Goal: Task Accomplishment & Management: Manage account settings

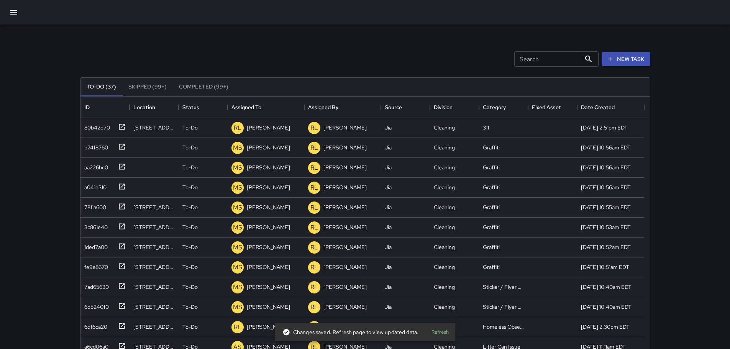
scroll to position [319, 564]
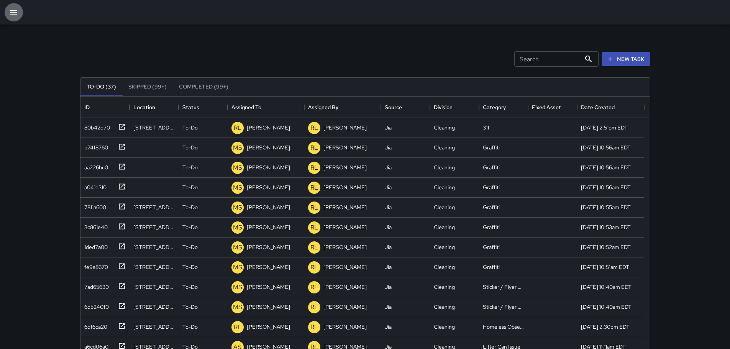
click at [13, 9] on icon "button" at bounding box center [13, 12] width 9 height 9
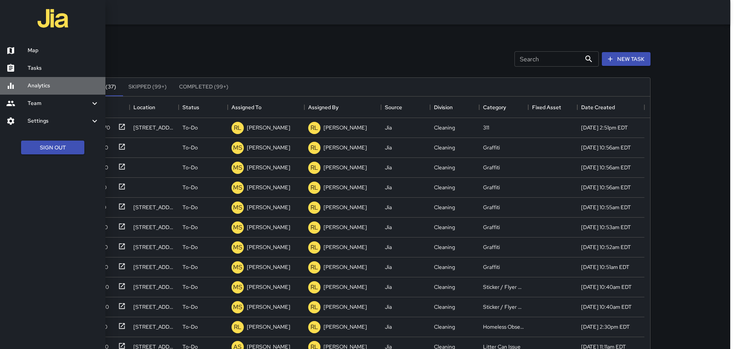
click at [42, 85] on h6 "Analytics" at bounding box center [64, 86] width 72 height 8
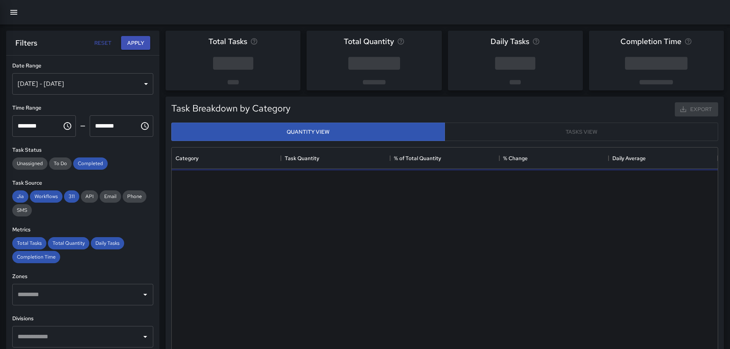
scroll to position [223, 540]
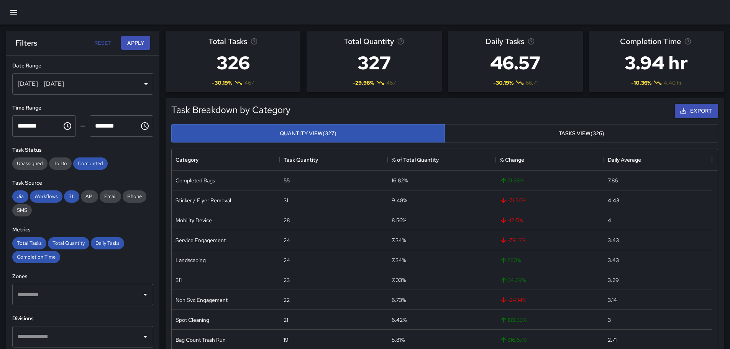
click at [112, 91] on div "[DATE] - [DATE]" at bounding box center [82, 83] width 141 height 21
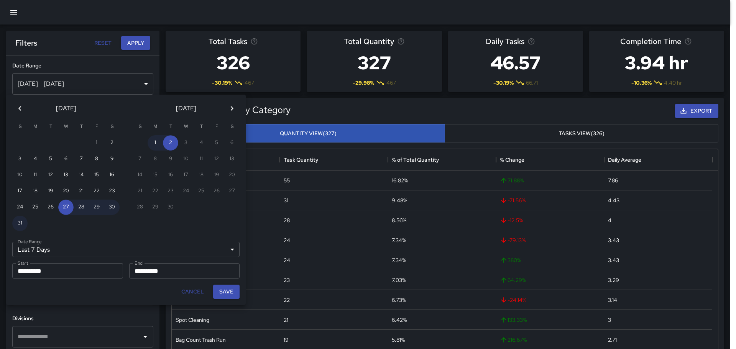
drag, startPoint x: 107, startPoint y: 230, endPoint x: 113, endPoint y: 241, distance: 12.0
click at [106, 230] on div at bounding box center [111, 223] width 15 height 15
click at [190, 295] on button "Cancel" at bounding box center [192, 292] width 29 height 14
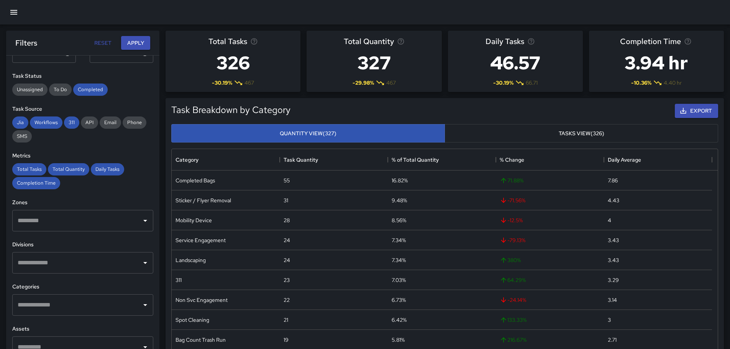
scroll to position [77, 0]
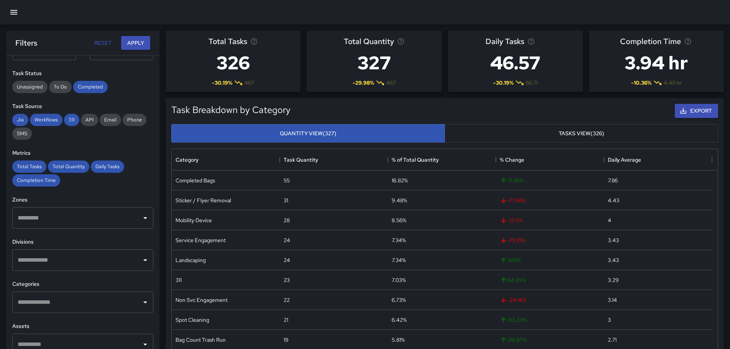
click at [84, 294] on div "​" at bounding box center [82, 302] width 141 height 21
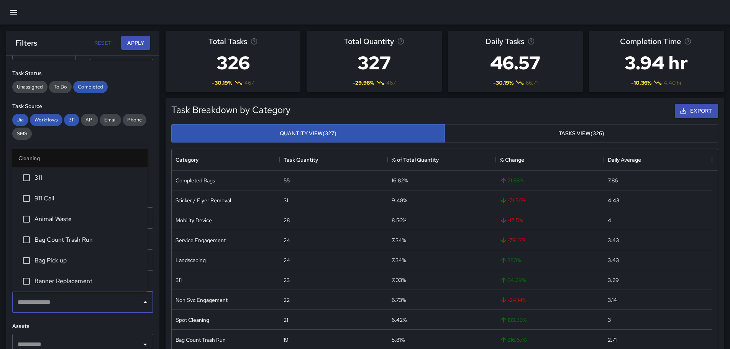
drag, startPoint x: 81, startPoint y: 177, endPoint x: 88, endPoint y: 165, distance: 13.7
click at [82, 177] on span "311" at bounding box center [87, 177] width 107 height 9
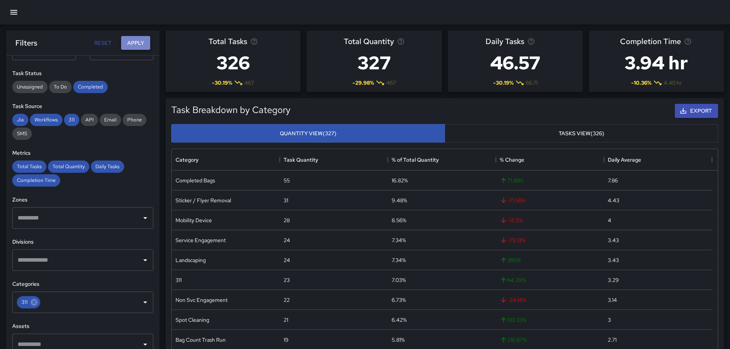
click at [139, 45] on button "Apply" at bounding box center [135, 43] width 29 height 14
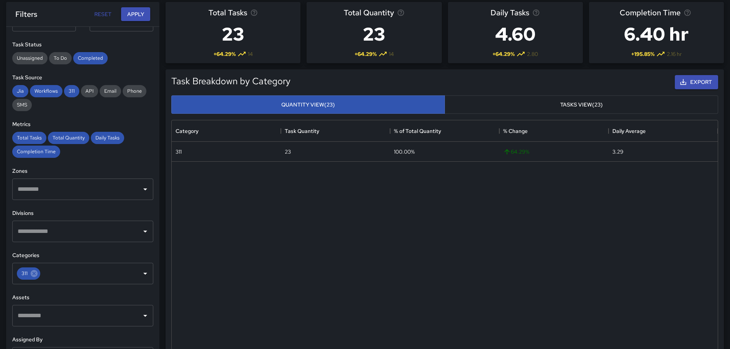
scroll to position [192, 0]
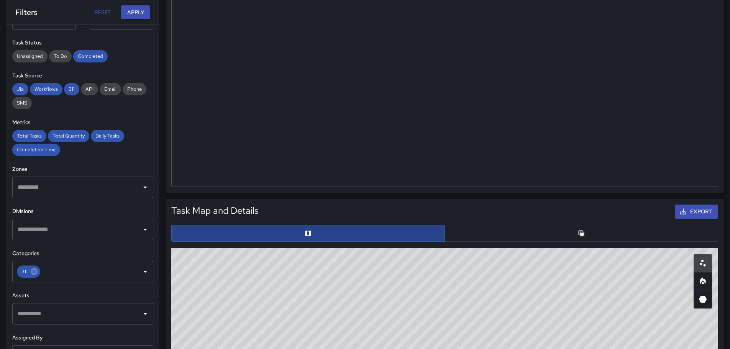
drag, startPoint x: 463, startPoint y: 230, endPoint x: 428, endPoint y: 232, distance: 35.3
click at [463, 230] on button "button" at bounding box center [581, 233] width 274 height 17
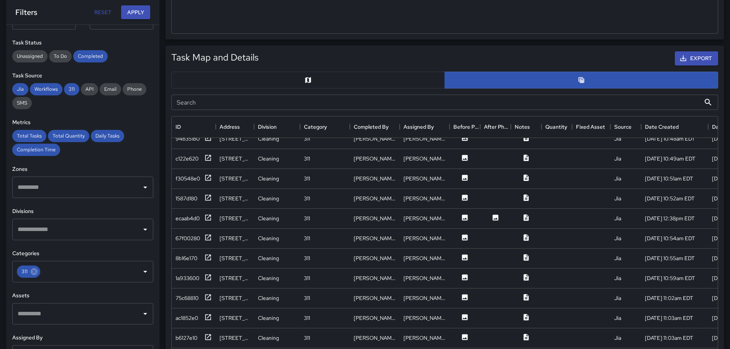
scroll to position [47, 0]
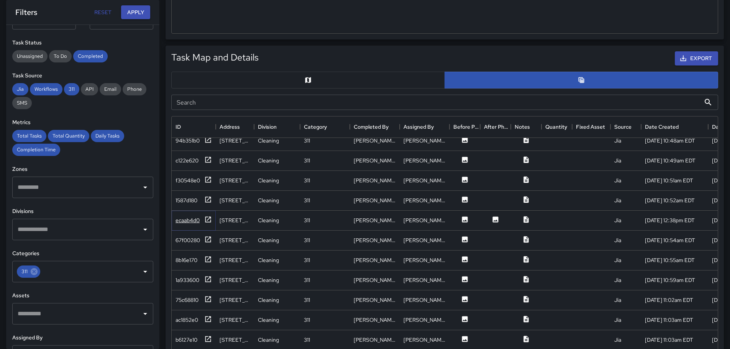
click at [184, 221] on div "ecaab4d0" at bounding box center [187, 220] width 24 height 8
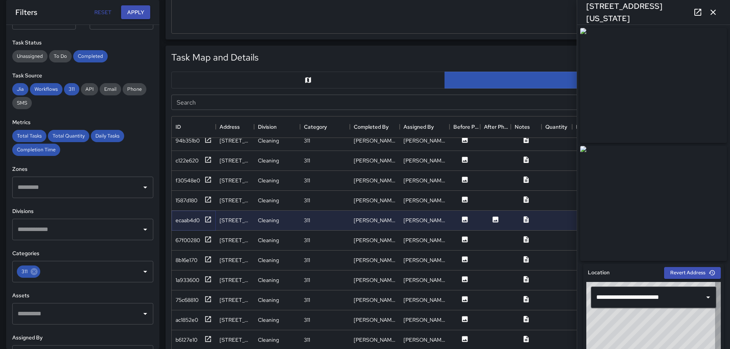
type input "**********"
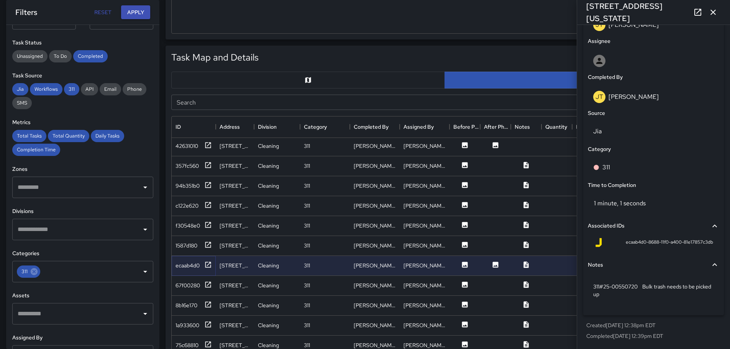
scroll to position [0, 0]
click at [182, 147] on div "42631010" at bounding box center [186, 148] width 23 height 8
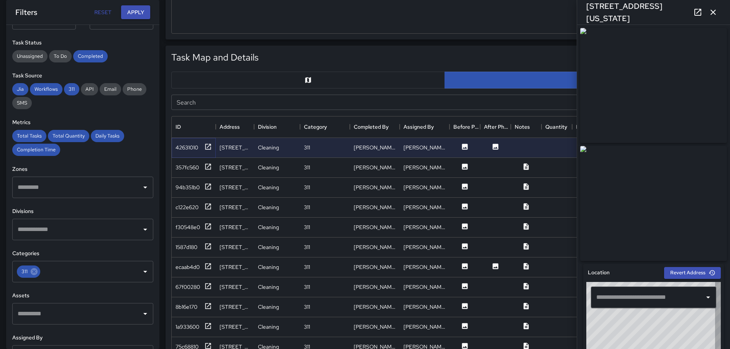
type input "**********"
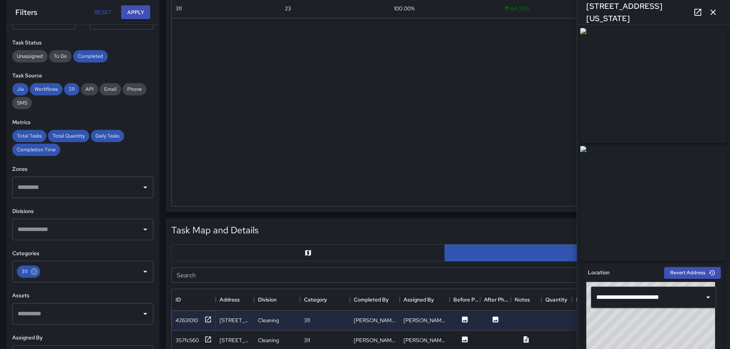
scroll to position [153, 0]
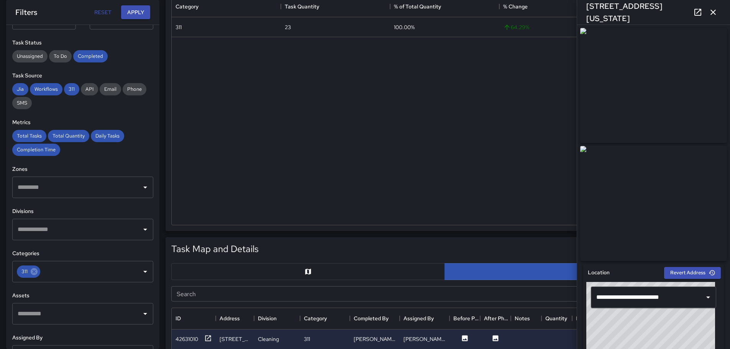
click at [709, 13] on icon "button" at bounding box center [712, 12] width 9 height 9
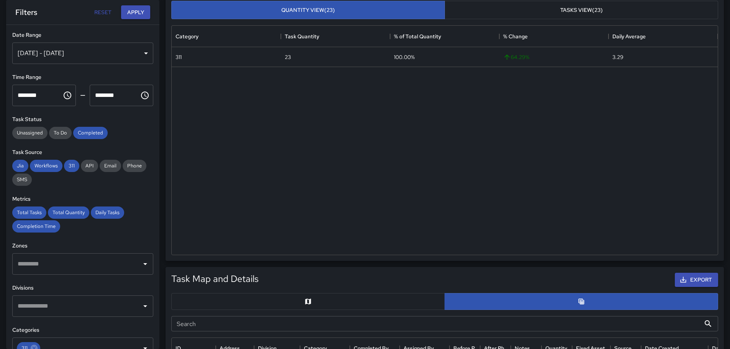
scroll to position [115, 0]
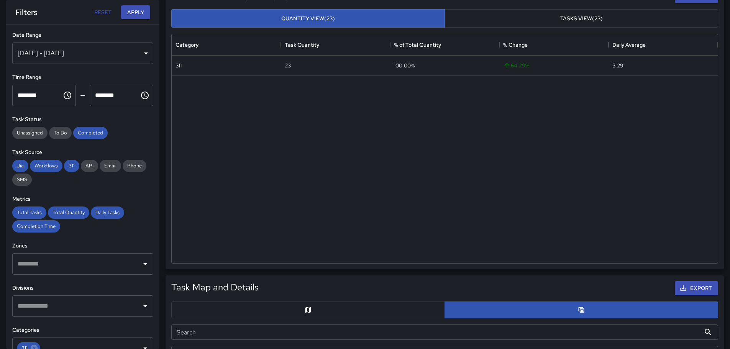
click at [78, 61] on div "[DATE] - [DATE]" at bounding box center [82, 53] width 141 height 21
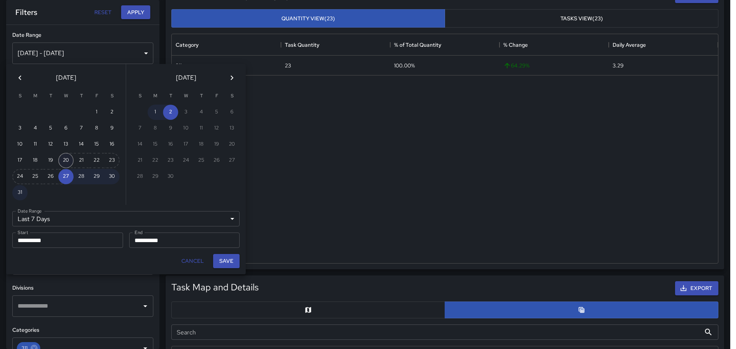
click at [63, 163] on button "20" at bounding box center [65, 160] width 15 height 15
type input "******"
type input "**********"
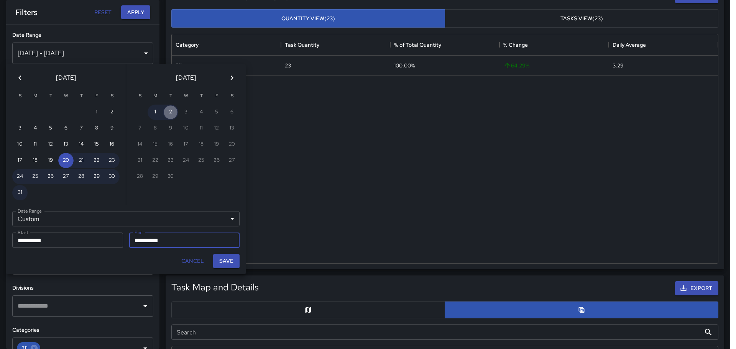
click at [175, 110] on button "2" at bounding box center [170, 112] width 15 height 15
click at [227, 259] on button "Save" at bounding box center [226, 261] width 26 height 14
type input "**********"
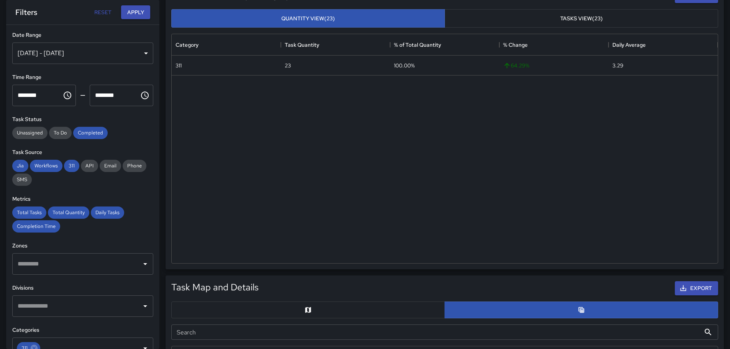
scroll to position [6, 6]
click at [138, 13] on button "Apply" at bounding box center [135, 12] width 29 height 14
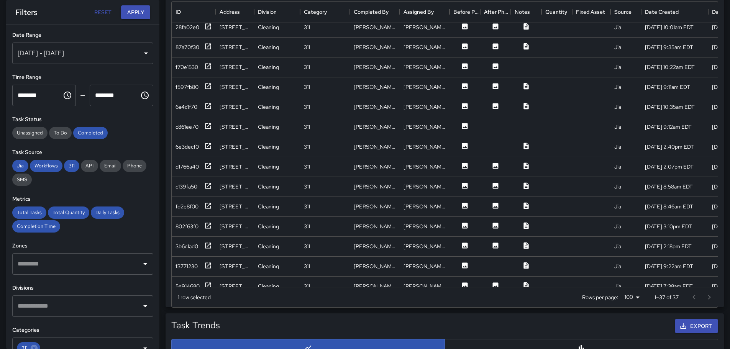
scroll to position [441, 0]
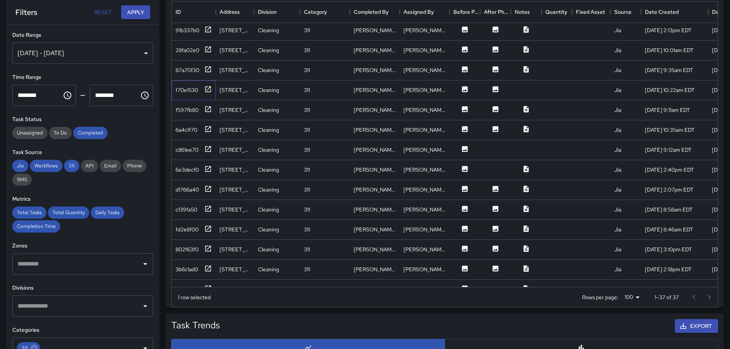
click at [180, 83] on div "f70e1530" at bounding box center [194, 90] width 44 height 20
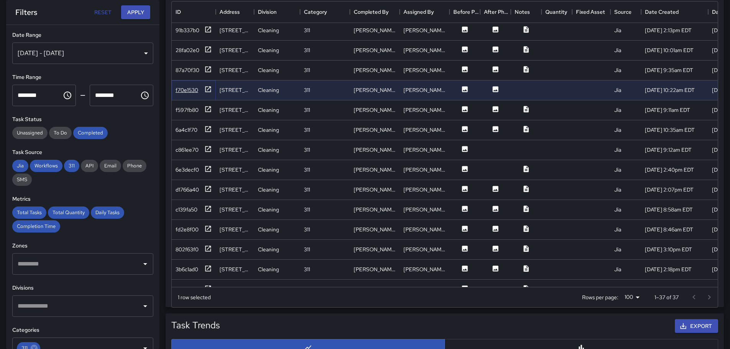
click at [182, 89] on div "f70e1530" at bounding box center [186, 90] width 23 height 8
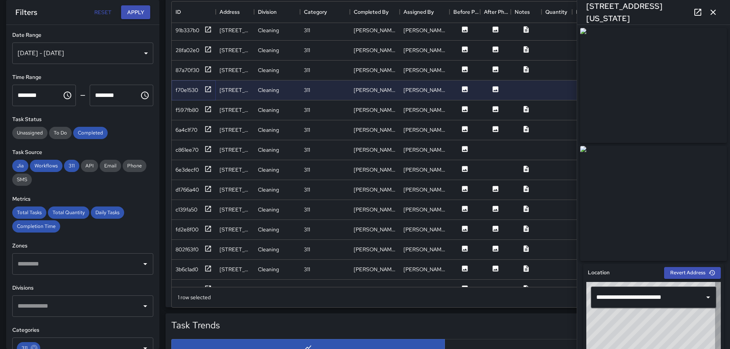
type input "**********"
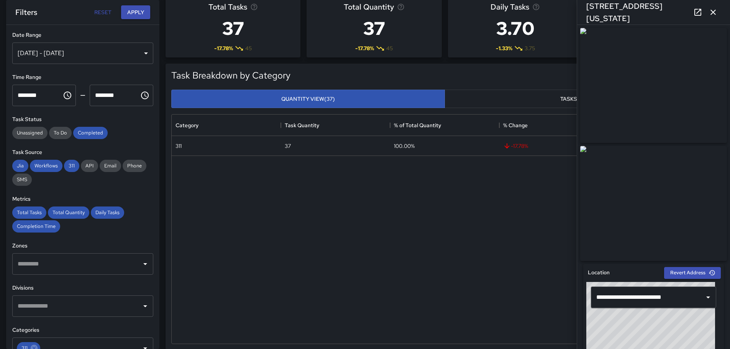
scroll to position [0, 0]
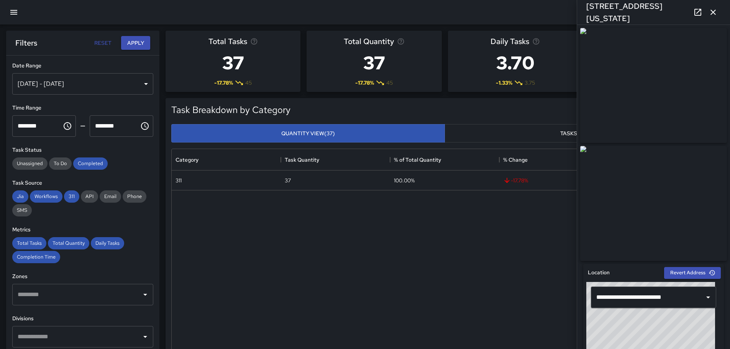
click at [15, 9] on icon "button" at bounding box center [13, 12] width 9 height 9
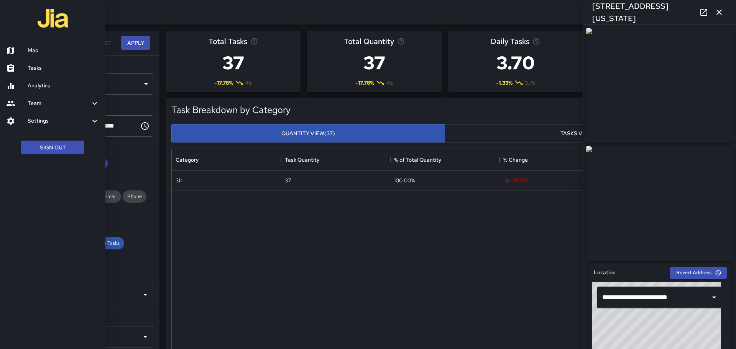
click at [56, 67] on h6 "Tasks" at bounding box center [64, 68] width 72 height 8
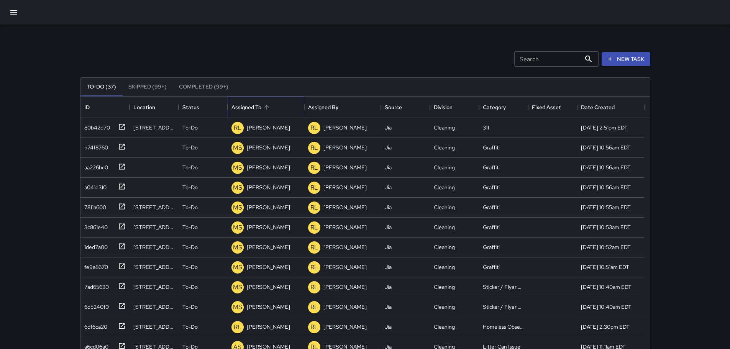
click at [246, 108] on div "Assigned To" at bounding box center [246, 107] width 30 height 21
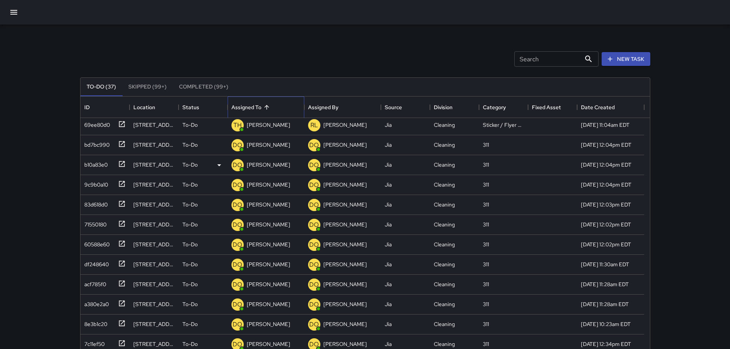
scroll to position [268, 0]
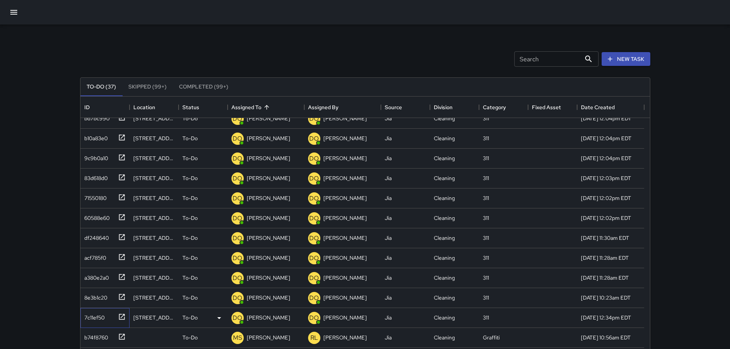
click at [91, 318] on div "7c11ef50" at bounding box center [92, 316] width 23 height 11
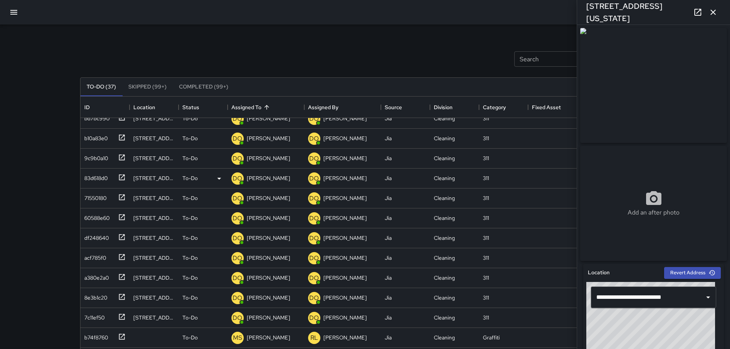
scroll to position [306, 0]
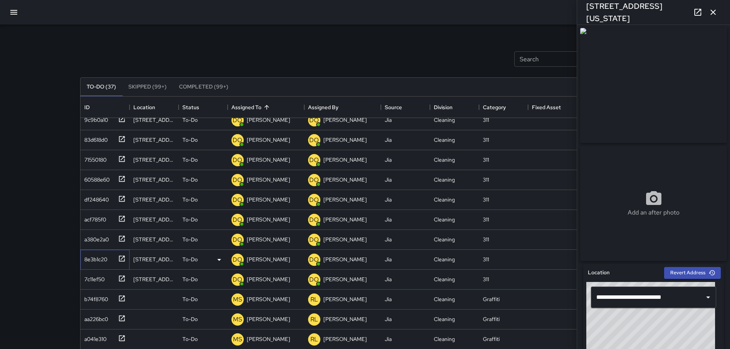
click at [95, 260] on div "8e3b1c20" at bounding box center [94, 257] width 26 height 11
click at [94, 259] on div "8e3b1c20" at bounding box center [94, 257] width 26 height 11
type input "**********"
click at [100, 237] on div "a380e2a0" at bounding box center [95, 238] width 28 height 11
click at [104, 179] on div "60588e60" at bounding box center [95, 178] width 28 height 11
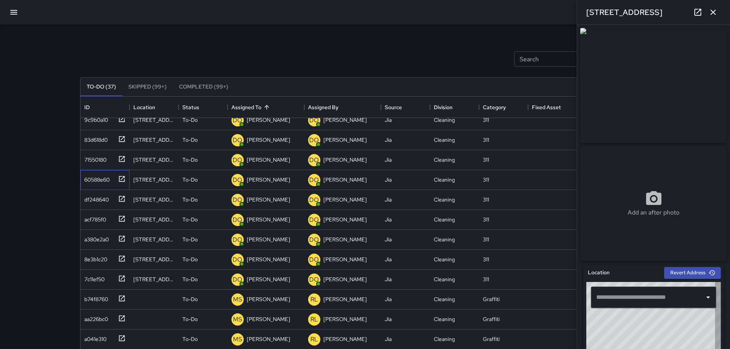
type input "**********"
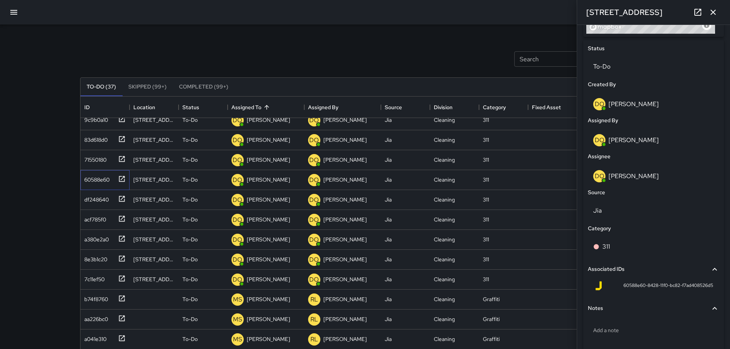
scroll to position [345, 0]
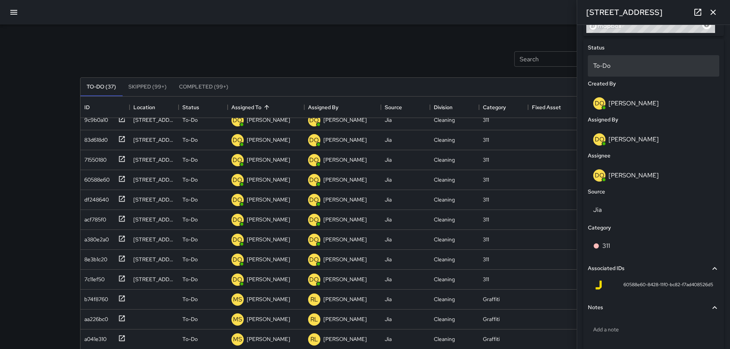
click at [651, 74] on div "To-Do" at bounding box center [653, 65] width 131 height 21
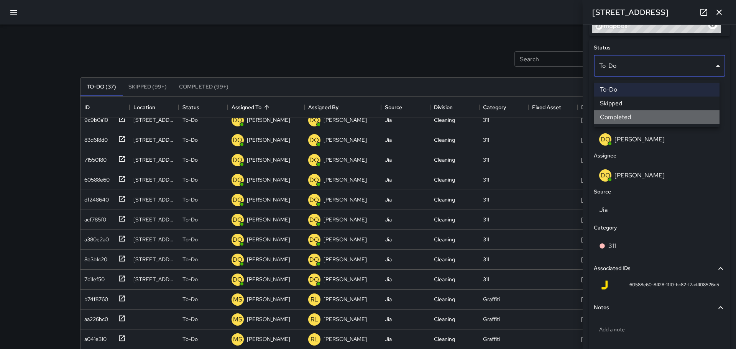
click at [641, 114] on li "Completed" at bounding box center [656, 117] width 126 height 14
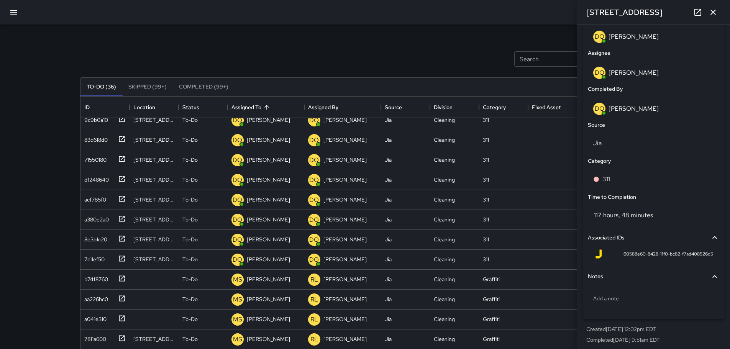
scroll to position [454, 0]
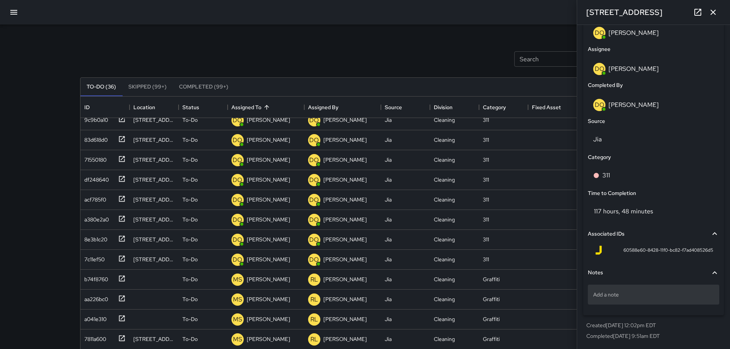
click at [613, 294] on p "Add a note" at bounding box center [653, 295] width 121 height 8
click at [593, 294] on textarea "**********" at bounding box center [650, 295] width 115 height 8
type textarea "**********"
click at [638, 314] on div "**********" at bounding box center [653, 124] width 141 height 384
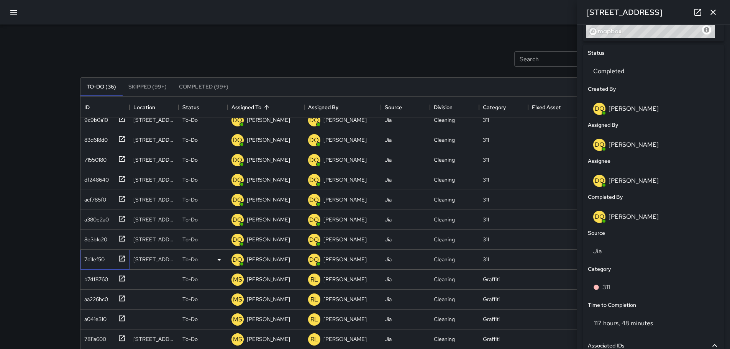
click at [92, 261] on div "7c11ef50" at bounding box center [92, 257] width 23 height 11
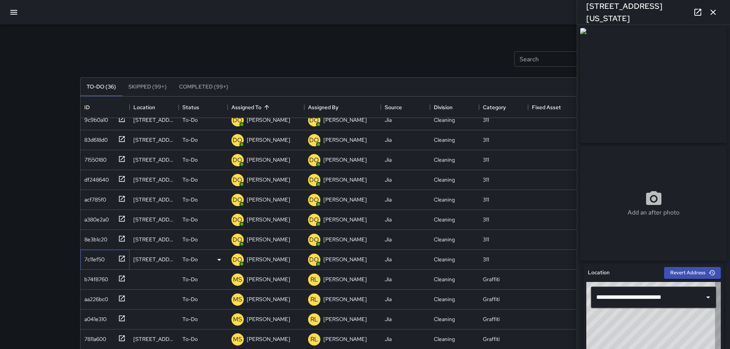
type input "**********"
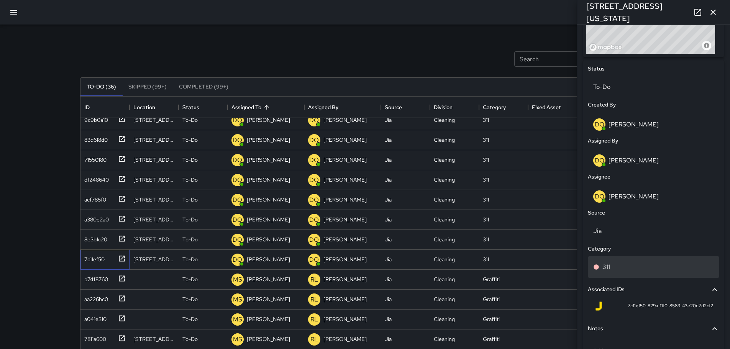
scroll to position [372, 0]
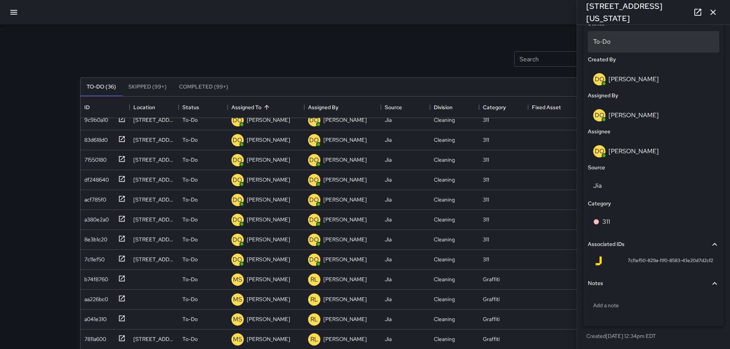
click at [634, 44] on p "To-Do" at bounding box center [653, 41] width 121 height 9
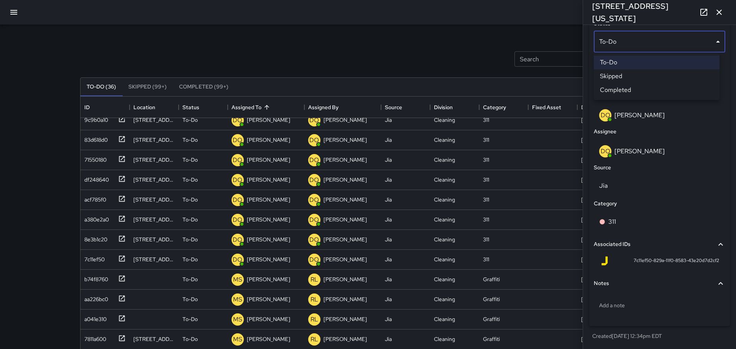
click at [644, 83] on li "Completed" at bounding box center [656, 90] width 126 height 14
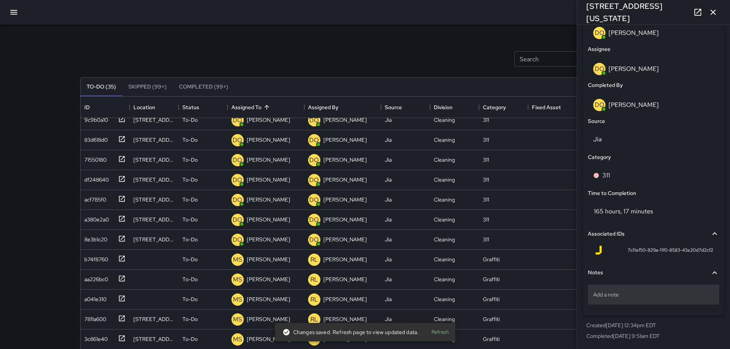
scroll to position [454, 0]
click at [634, 302] on div "Add a note" at bounding box center [653, 295] width 131 height 20
type textarea "*********"
click at [660, 285] on div "Request #" at bounding box center [653, 295] width 131 height 20
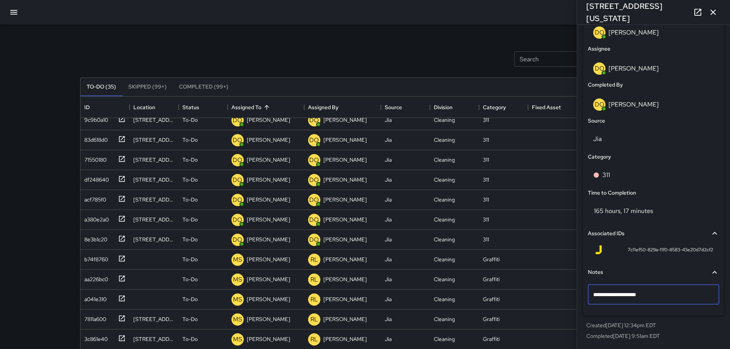
type textarea "**********"
click at [673, 310] on div "Request #25-00546138-DO" at bounding box center [653, 296] width 131 height 29
click at [97, 241] on div "8e3b1c20" at bounding box center [94, 238] width 26 height 11
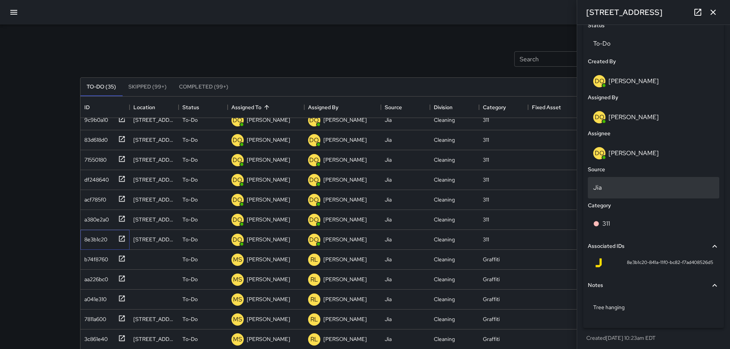
scroll to position [372, 0]
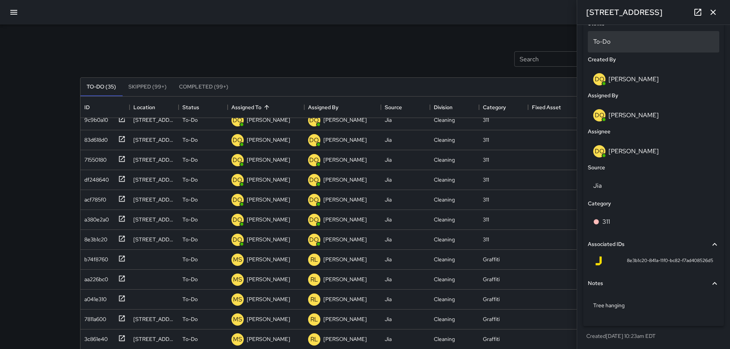
click at [641, 52] on div "To-Do" at bounding box center [653, 41] width 131 height 21
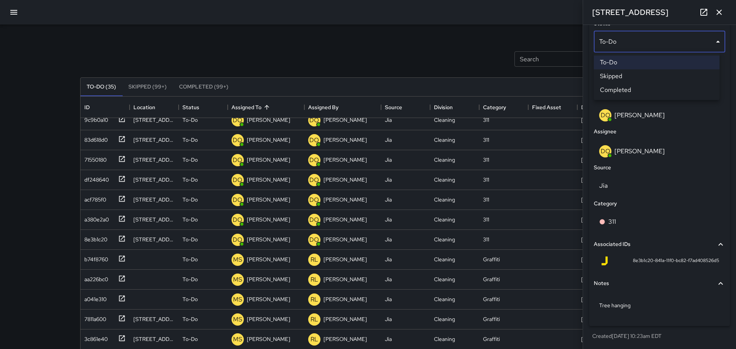
click at [644, 89] on li "Completed" at bounding box center [656, 90] width 126 height 14
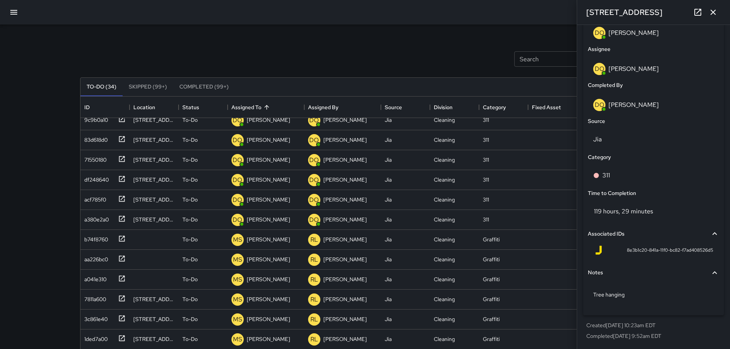
scroll to position [454, 0]
click at [662, 293] on p "Tree hanging" at bounding box center [653, 295] width 121 height 8
type textarea "**********"
click at [638, 313] on div "Status Completed Created By DO [PERSON_NAME] Assigned By DO [PERSON_NAME] DO [P…" at bounding box center [653, 124] width 141 height 383
click at [100, 223] on div "a380e2a0" at bounding box center [95, 218] width 28 height 11
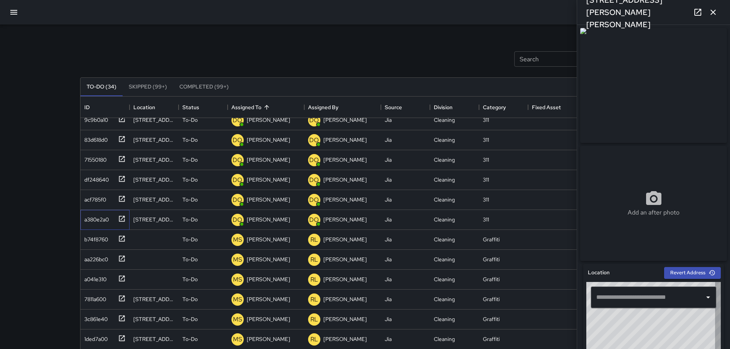
type input "**********"
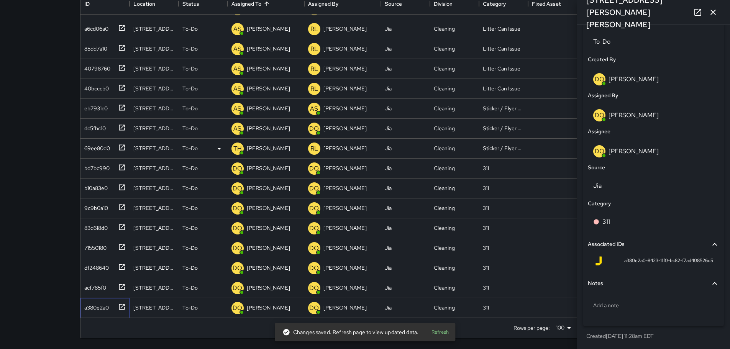
scroll to position [153, 0]
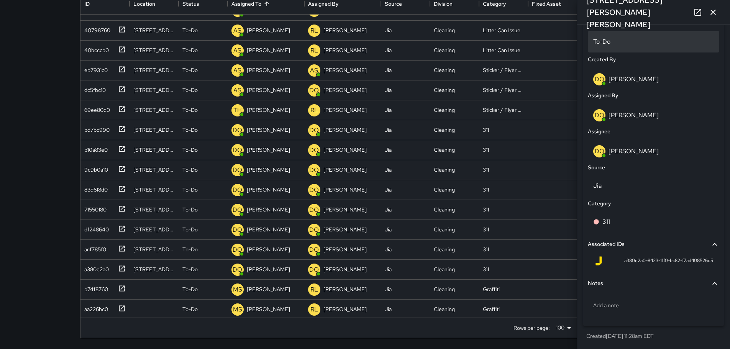
click at [643, 43] on p "To-Do" at bounding box center [653, 41] width 121 height 9
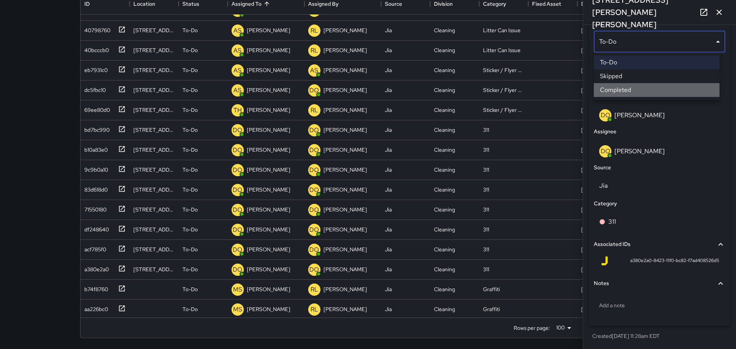
click at [641, 89] on li "Completed" at bounding box center [656, 90] width 126 height 14
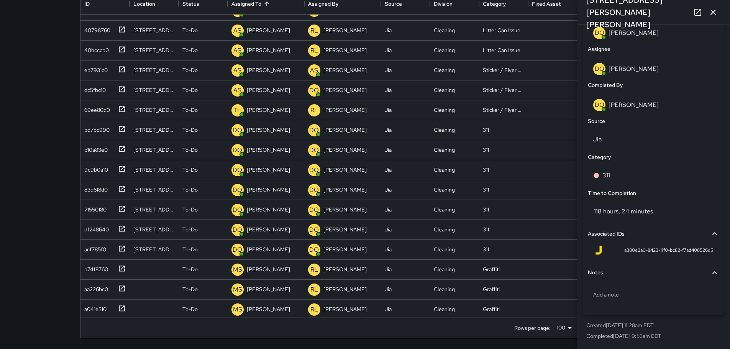
scroll to position [454, 0]
click at [636, 299] on div "Add a note" at bounding box center [653, 295] width 131 height 20
type textarea "**********"
click at [593, 308] on div "Request #25-00546155-DO" at bounding box center [653, 296] width 131 height 29
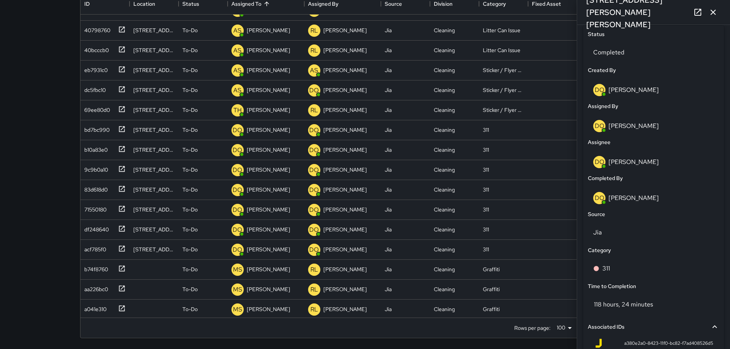
scroll to position [339, 0]
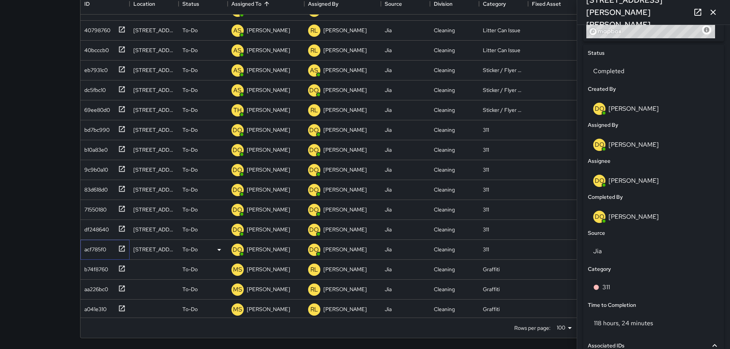
click at [96, 254] on div "acf785f0" at bounding box center [104, 250] width 49 height 20
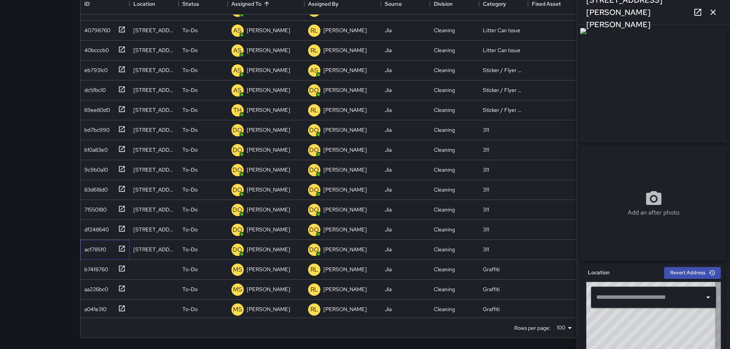
type input "**********"
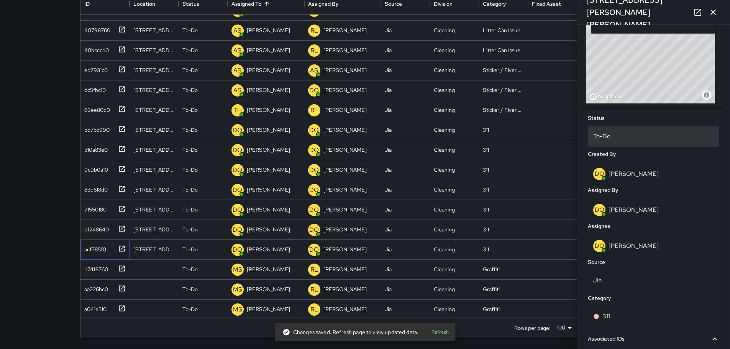
scroll to position [306, 0]
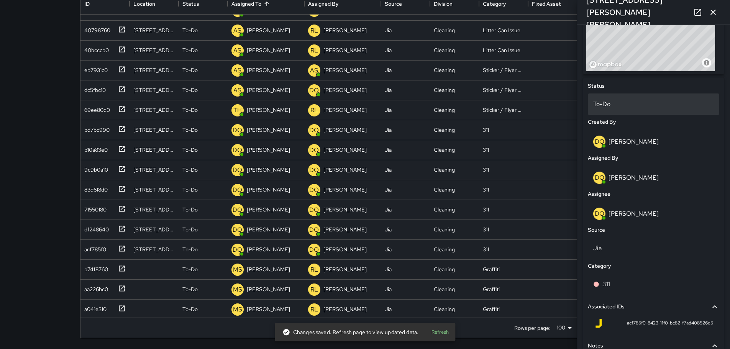
click at [656, 109] on p "To-Do" at bounding box center [653, 104] width 121 height 9
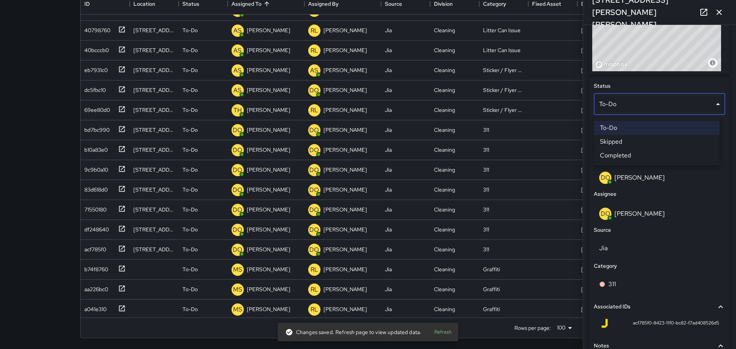
click at [654, 152] on li "Completed" at bounding box center [656, 156] width 126 height 14
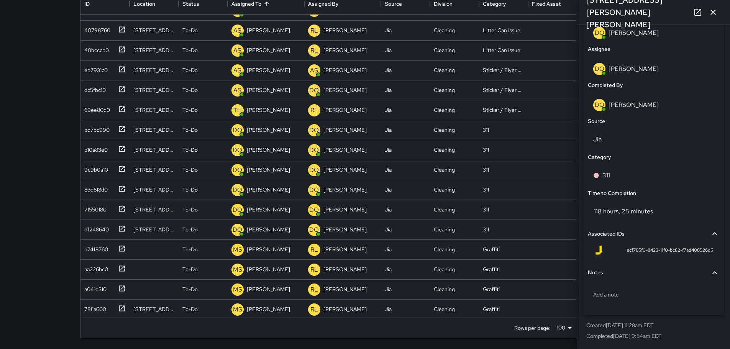
scroll to position [454, 0]
click at [652, 295] on p "Add a note" at bounding box center [653, 295] width 121 height 8
type textarea "**********"
click at [656, 310] on div "**********" at bounding box center [653, 296] width 131 height 30
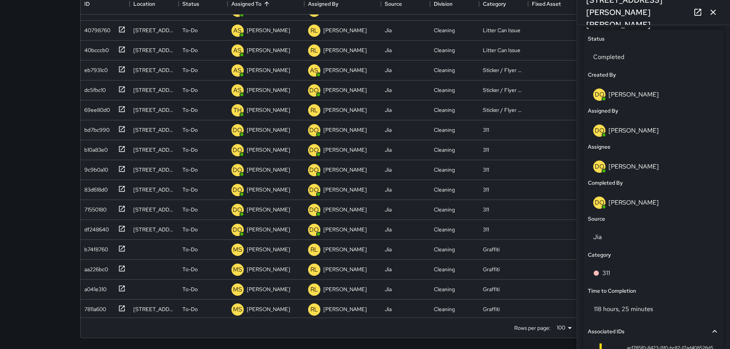
scroll to position [339, 0]
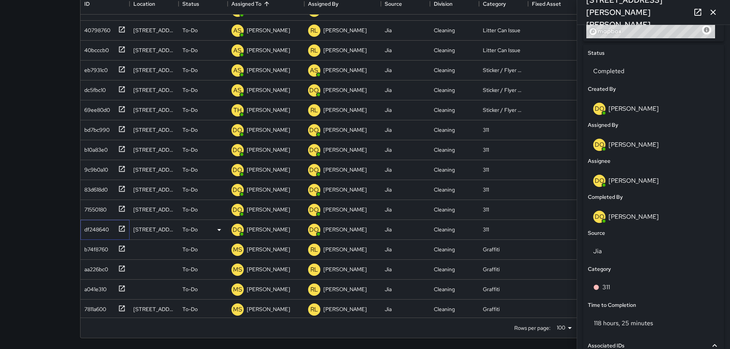
click at [89, 230] on div "df248640" at bounding box center [95, 228] width 28 height 11
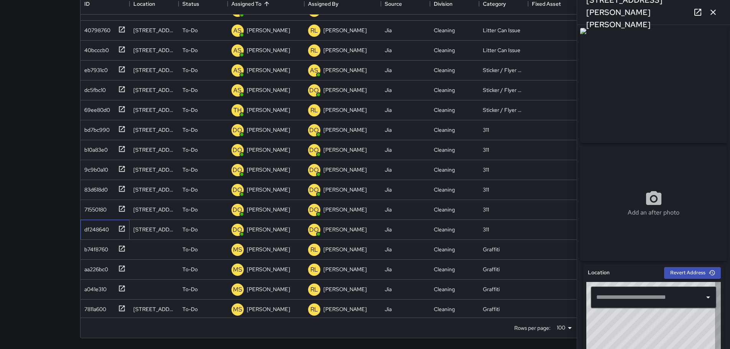
type input "**********"
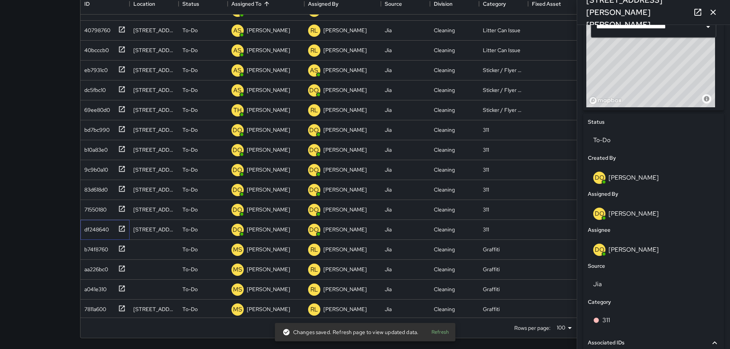
scroll to position [372, 0]
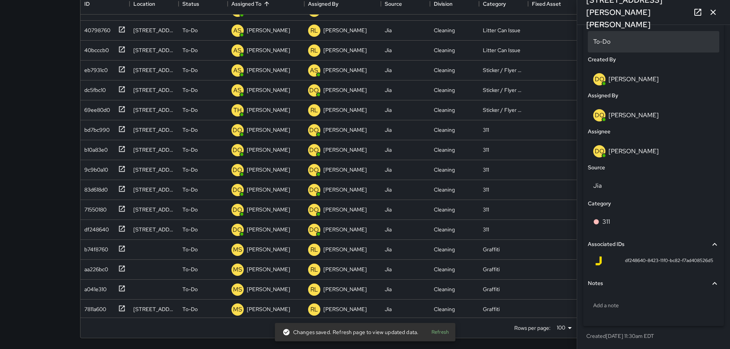
click at [621, 43] on p "To-Do" at bounding box center [653, 41] width 121 height 9
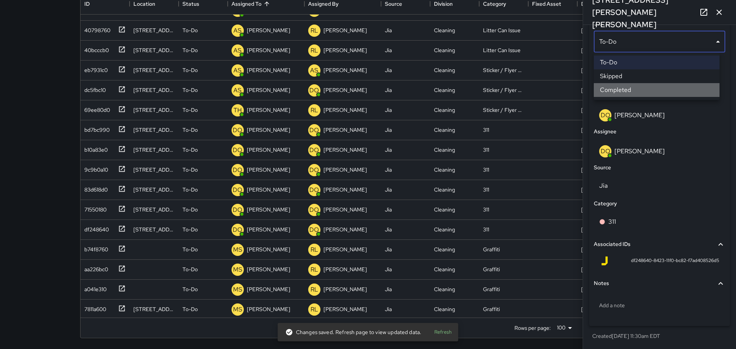
click at [630, 88] on li "Completed" at bounding box center [656, 90] width 126 height 14
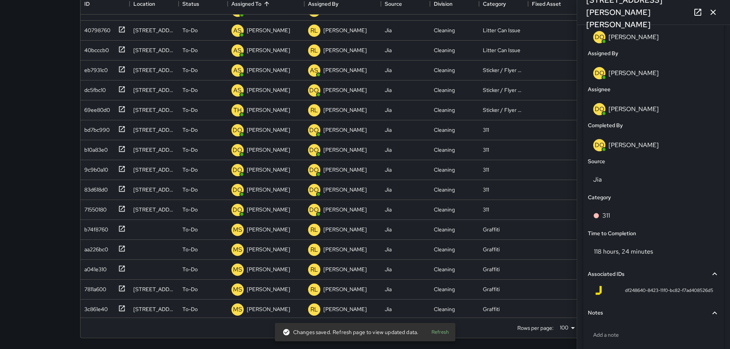
scroll to position [449, 0]
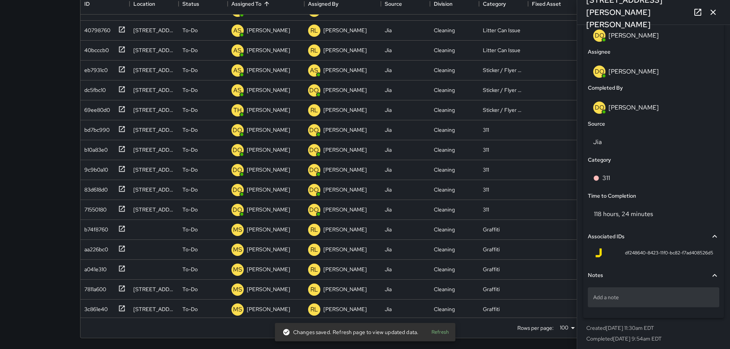
click at [641, 306] on div "Add a note" at bounding box center [653, 297] width 131 height 20
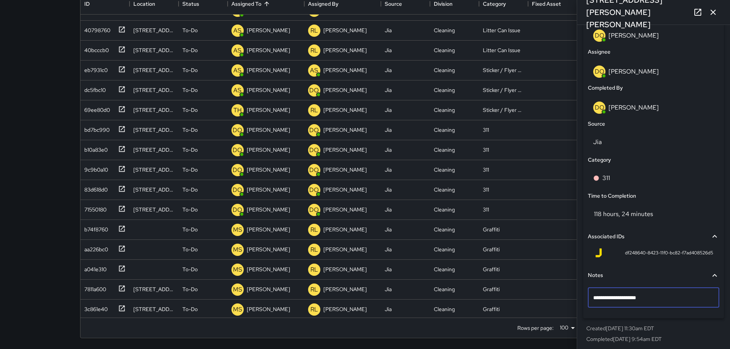
type textarea "**********"
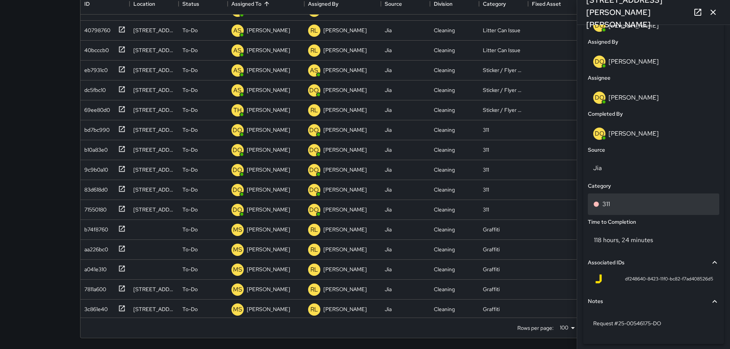
scroll to position [295, 0]
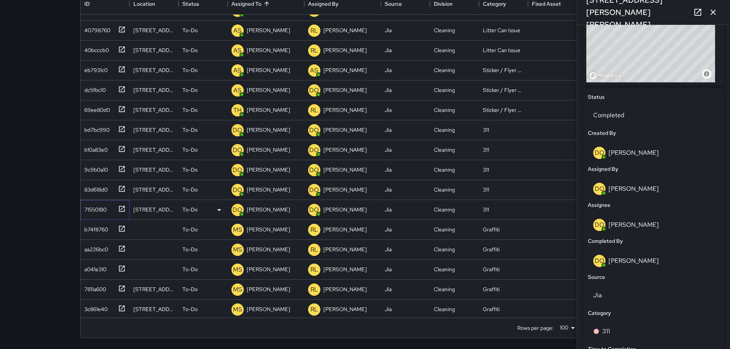
click at [86, 209] on div "71550180" at bounding box center [93, 208] width 25 height 11
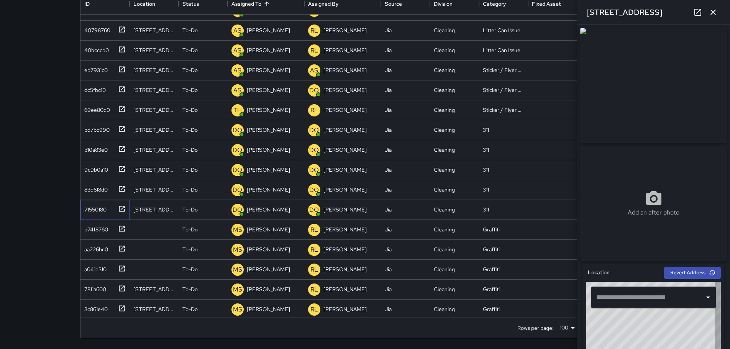
type input "**********"
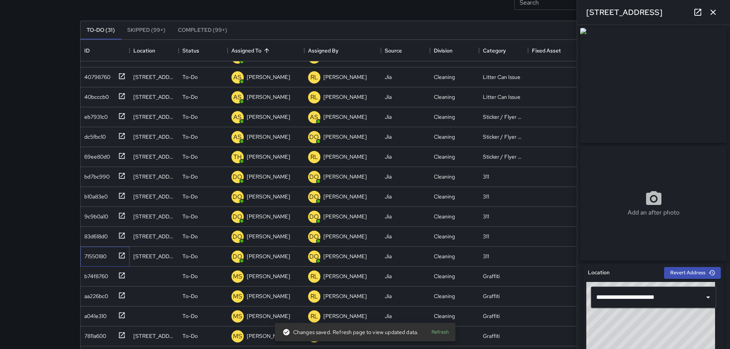
scroll to position [0, 0]
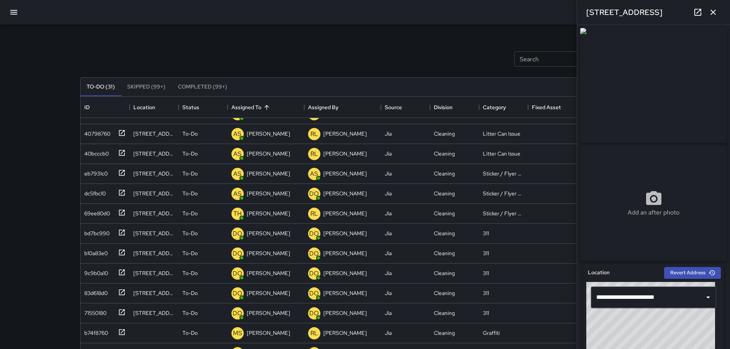
click at [211, 84] on button "Completed (99+)" at bounding box center [203, 87] width 62 height 18
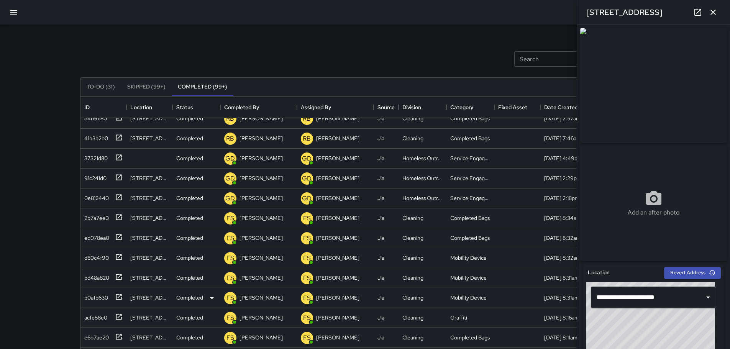
scroll to position [1695, 0]
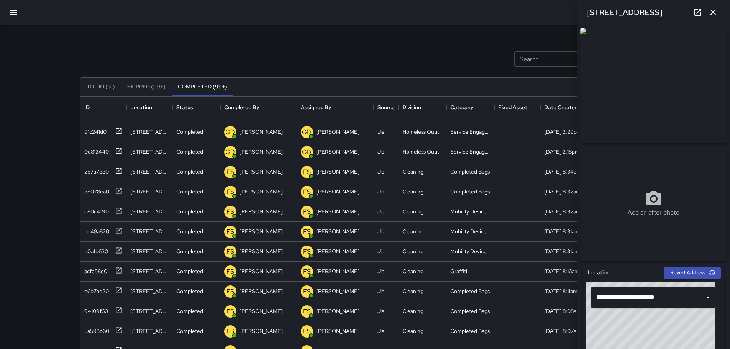
click at [11, 12] on icon "button" at bounding box center [13, 12] width 7 height 5
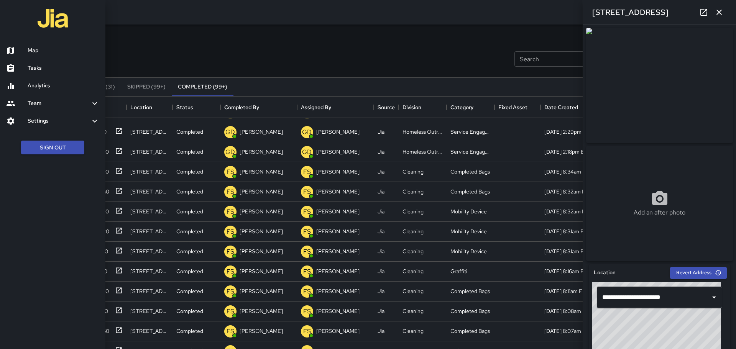
click at [70, 82] on h6 "Analytics" at bounding box center [64, 86] width 72 height 8
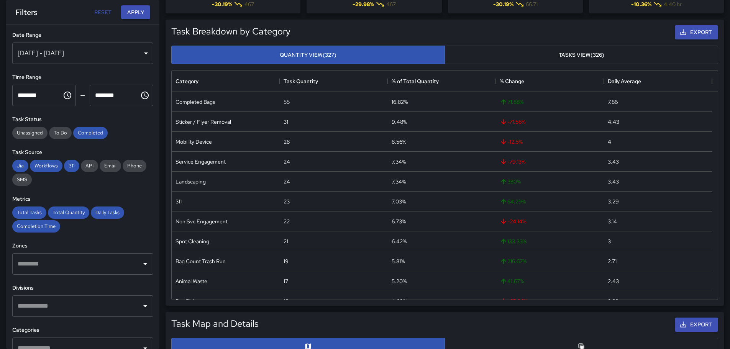
scroll to position [230, 0]
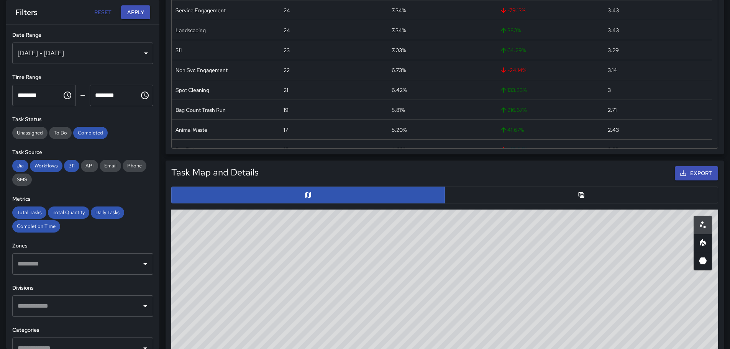
click at [464, 190] on button "button" at bounding box center [581, 195] width 274 height 17
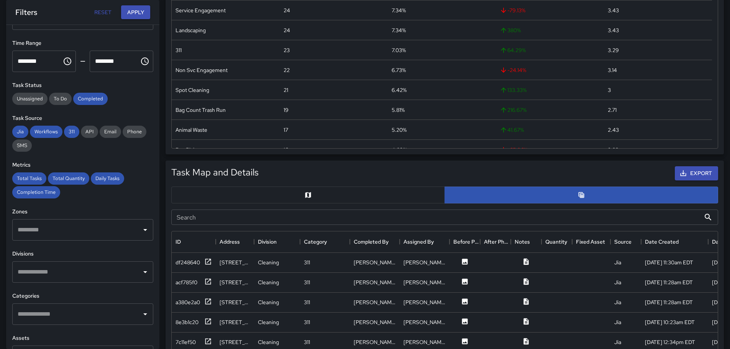
scroll to position [77, 0]
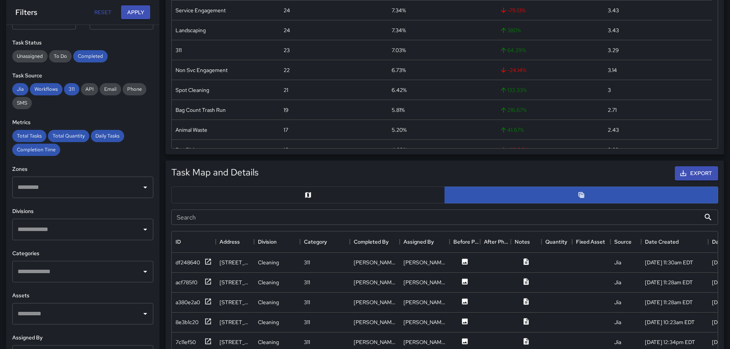
click at [68, 271] on input "text" at bounding box center [77, 271] width 123 height 15
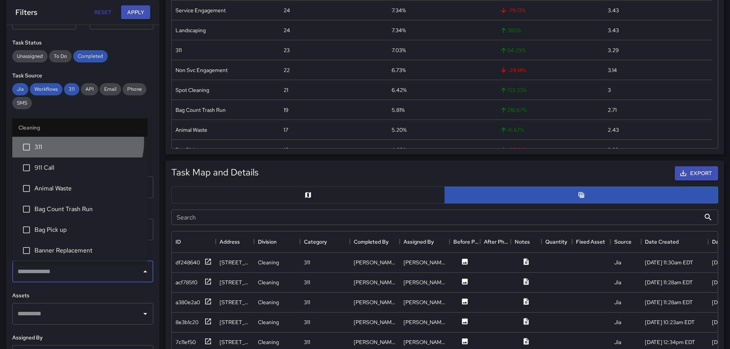
click at [73, 143] on span "311" at bounding box center [87, 147] width 107 height 9
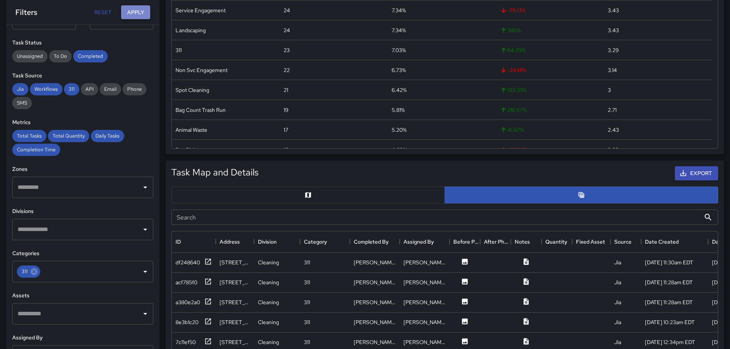
click at [138, 9] on button "Apply" at bounding box center [135, 12] width 29 height 14
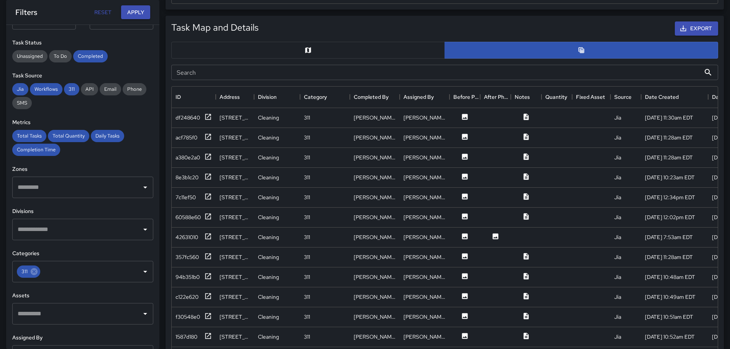
scroll to position [383, 0]
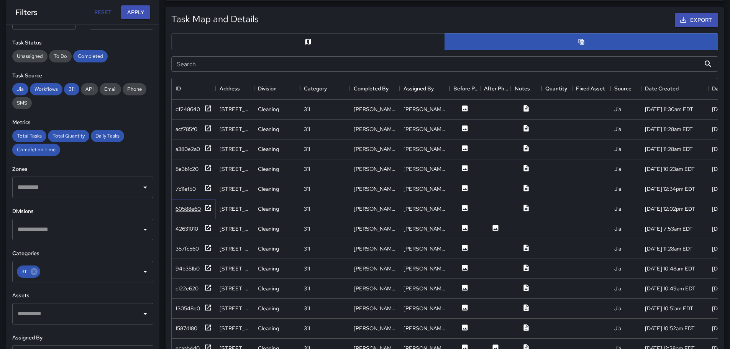
click at [191, 210] on div "60588e60" at bounding box center [187, 209] width 25 height 8
